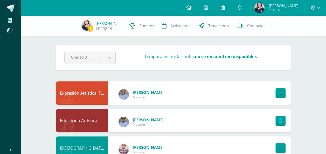
click at [189, 5] on link at bounding box center [189, 8] width 18 height 16
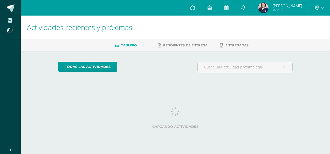
click at [192, 6] on link at bounding box center [193, 8] width 18 height 16
click at [327, 37] on html "Mis cursos Archivos Cerrar panel Asesoría Primero Básico "A" Ciencias Naturales…" at bounding box center [165, 43] width 330 height 87
